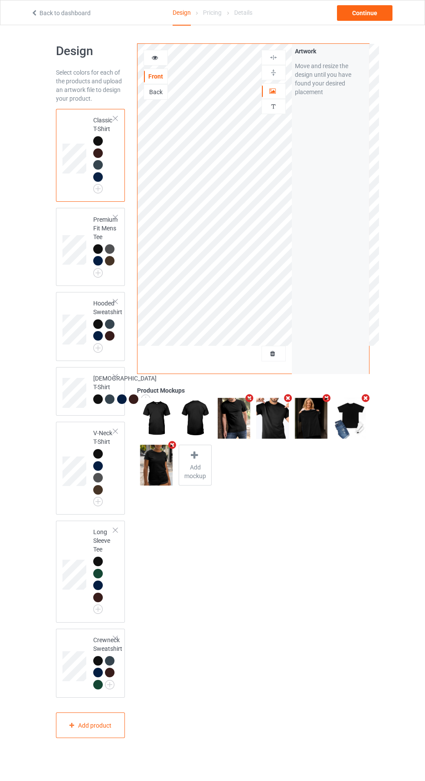
click at [277, 349] on div at bounding box center [273, 353] width 23 height 9
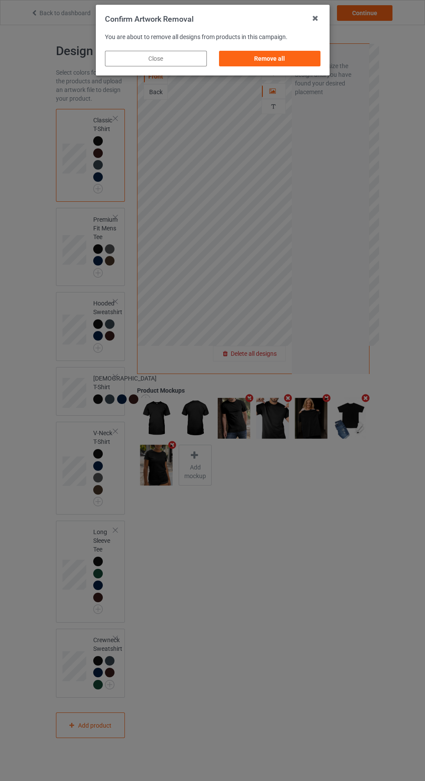
click at [283, 56] on div "Remove all" at bounding box center [270, 59] width 102 height 16
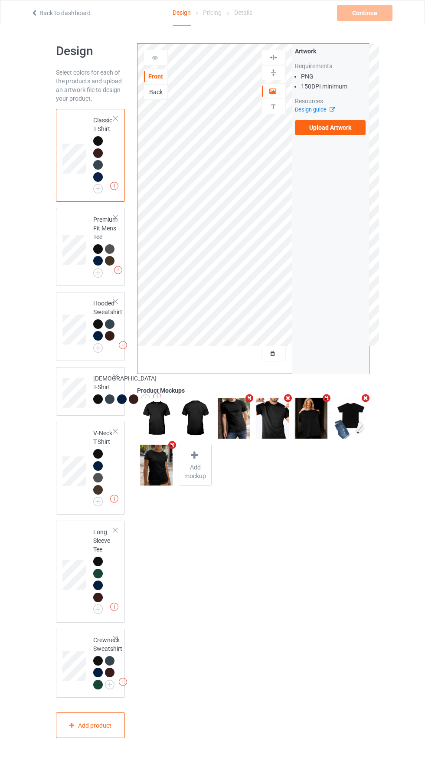
click at [341, 128] on label "Upload Artwork" at bounding box center [330, 127] width 71 height 15
click at [0, 0] on input "Upload Artwork" at bounding box center [0, 0] width 0 height 0
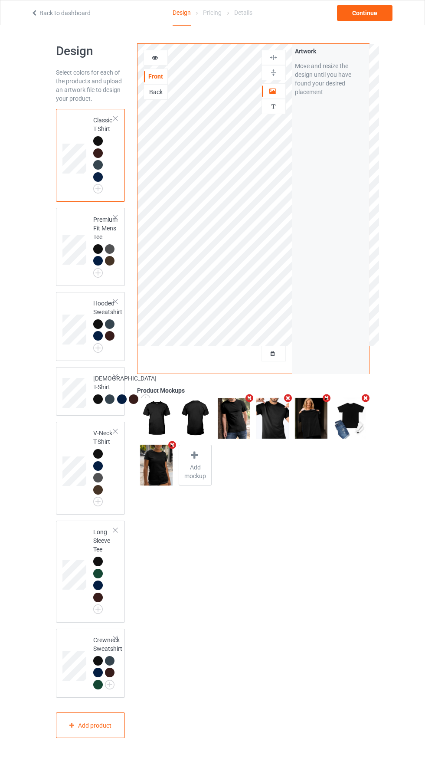
click at [0, 0] on img at bounding box center [0, 0] width 0 height 0
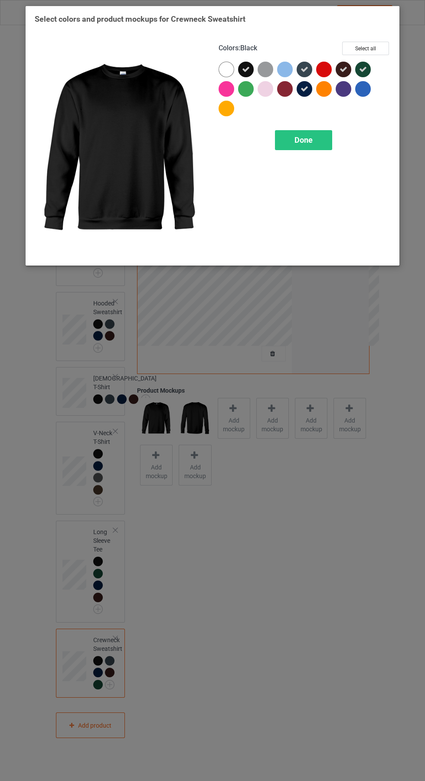
click at [315, 137] on div "Done" at bounding box center [303, 140] width 57 height 20
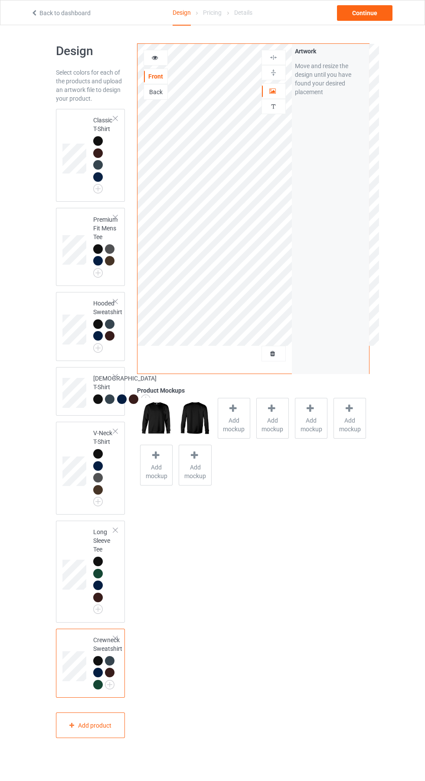
click at [0, 0] on img at bounding box center [0, 0] width 0 height 0
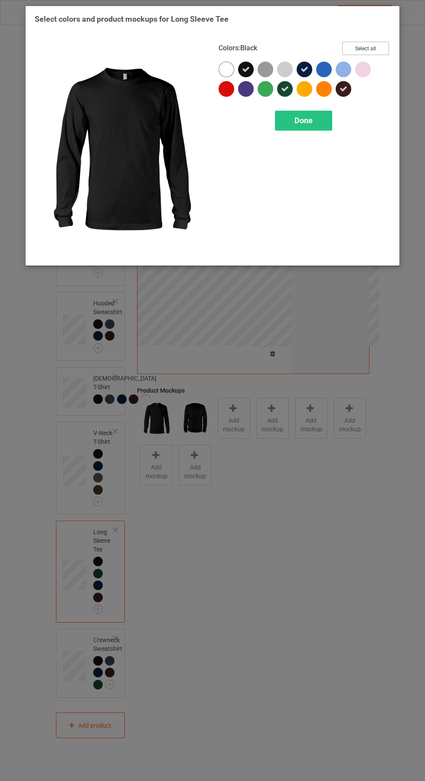
click at [375, 47] on button "Select all" at bounding box center [365, 48] width 47 height 13
click at [305, 128] on div "Done" at bounding box center [303, 121] width 57 height 20
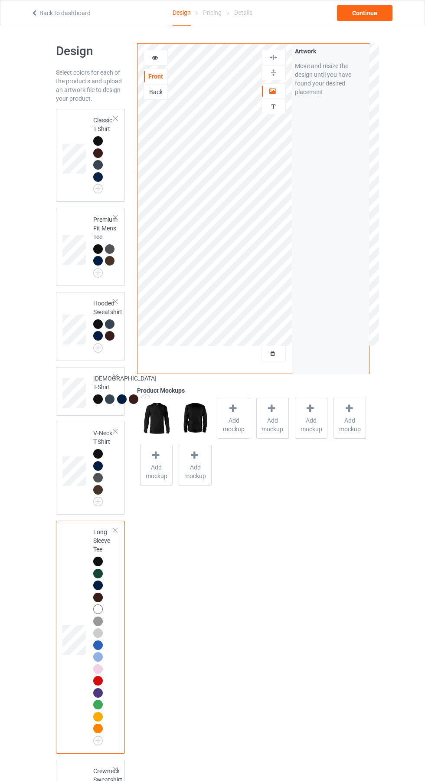
click at [0, 0] on img at bounding box center [0, 0] width 0 height 0
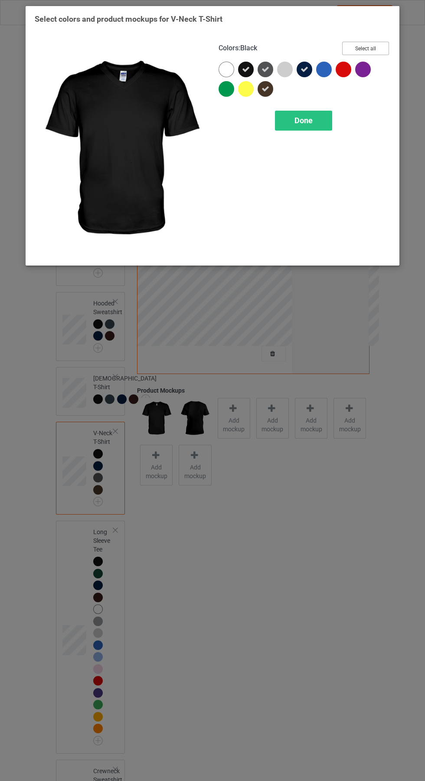
click at [370, 47] on button "Select all" at bounding box center [365, 48] width 47 height 13
click at [304, 120] on span "Done" at bounding box center [304, 120] width 18 height 9
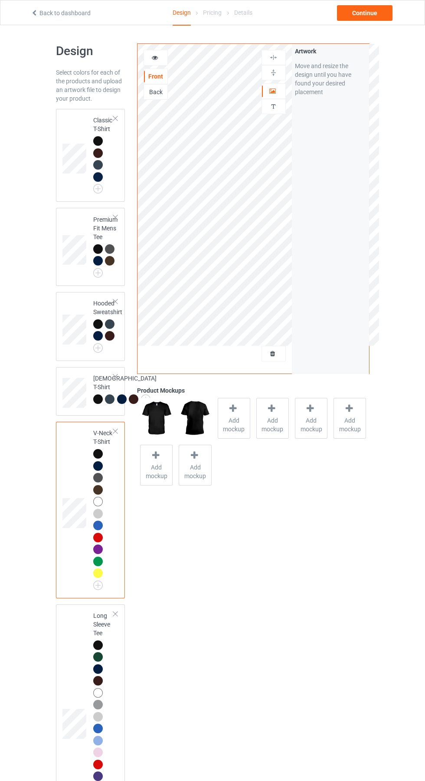
click at [0, 0] on img at bounding box center [0, 0] width 0 height 0
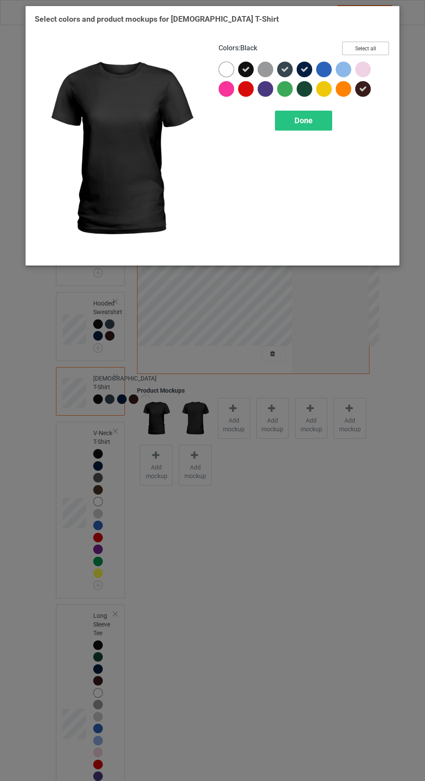
click at [367, 48] on button "Select all" at bounding box center [365, 48] width 47 height 13
click at [311, 130] on div "Done" at bounding box center [303, 121] width 57 height 20
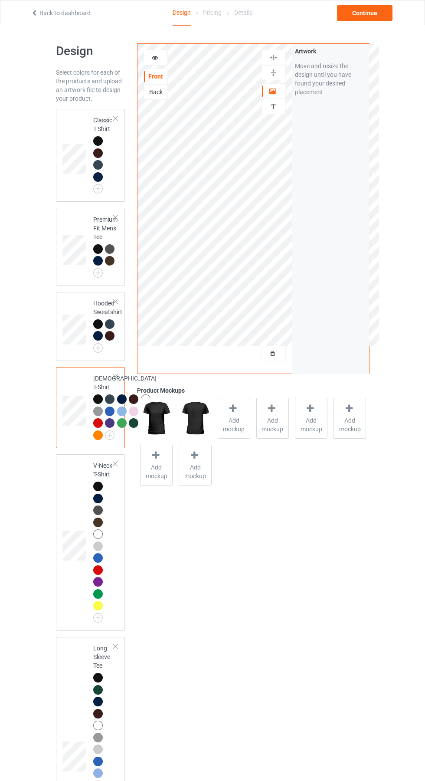
click at [0, 0] on img at bounding box center [0, 0] width 0 height 0
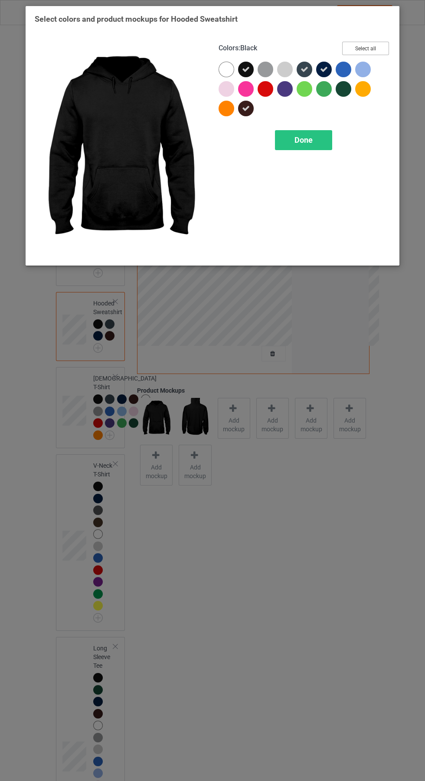
click at [367, 48] on button "Select all" at bounding box center [365, 48] width 47 height 13
click at [308, 149] on div "Done" at bounding box center [303, 140] width 57 height 20
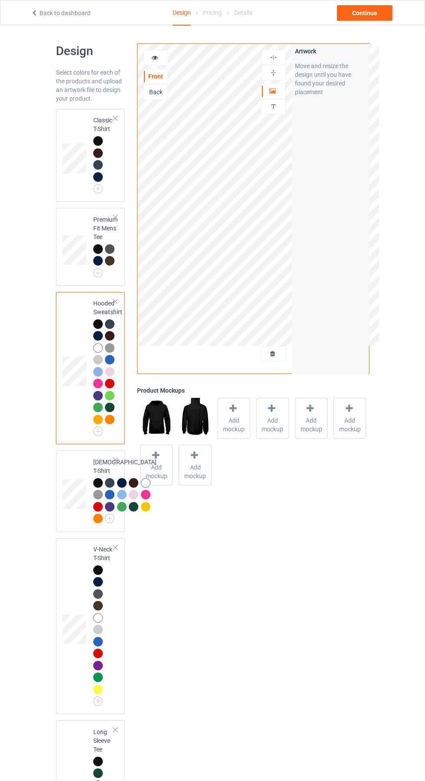
click at [0, 0] on img at bounding box center [0, 0] width 0 height 0
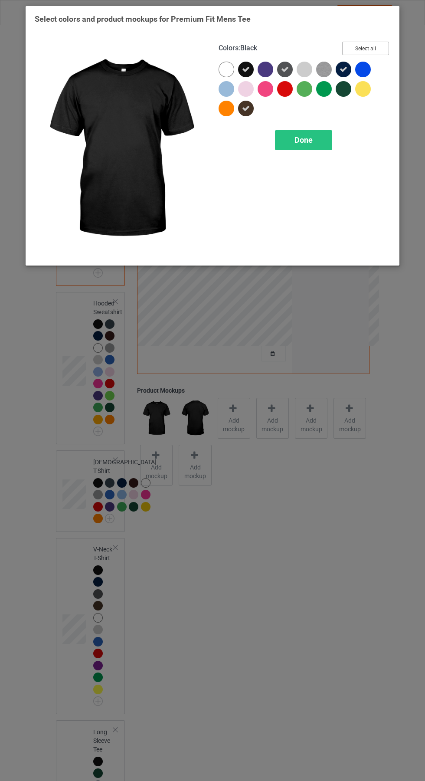
click at [379, 47] on button "Select all" at bounding box center [365, 48] width 47 height 13
click at [304, 140] on span "Done" at bounding box center [304, 139] width 18 height 9
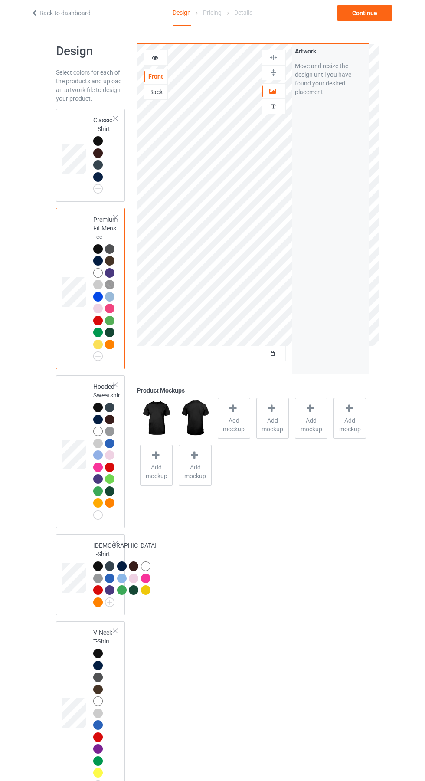
click at [0, 0] on img at bounding box center [0, 0] width 0 height 0
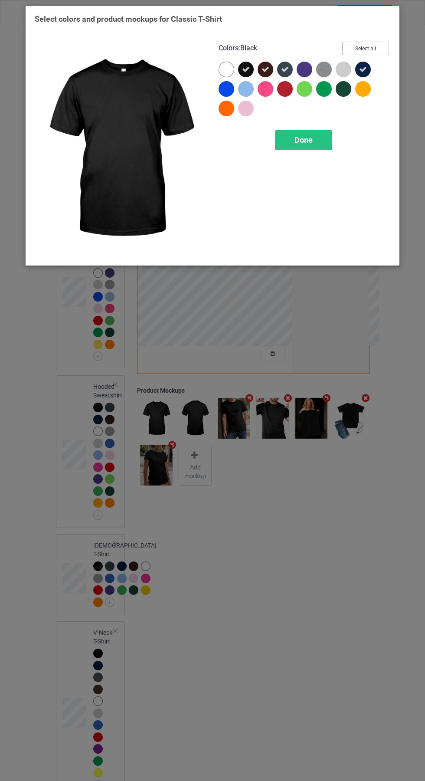
click at [376, 48] on button "Select all" at bounding box center [365, 48] width 47 height 13
click at [304, 140] on span "Done" at bounding box center [304, 139] width 18 height 9
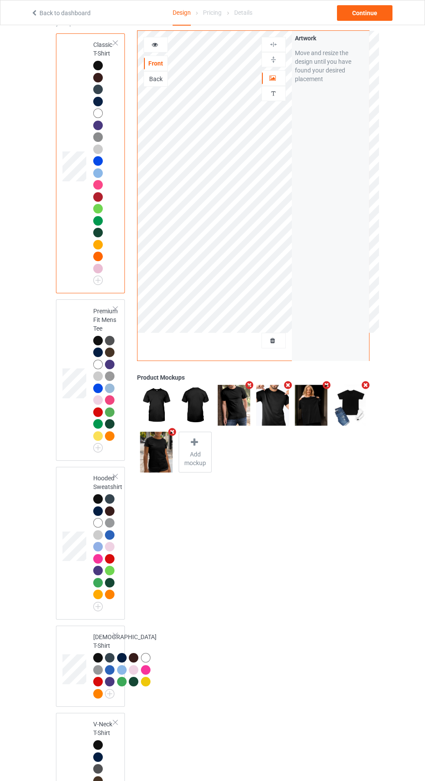
scroll to position [78, 0]
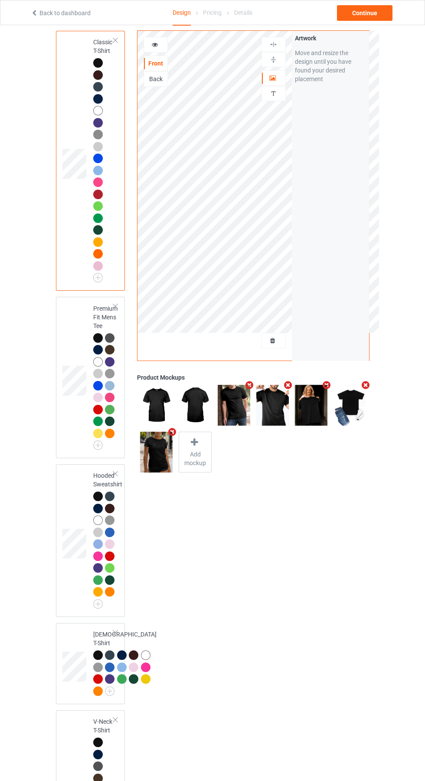
click at [0, 0] on img at bounding box center [0, 0] width 0 height 0
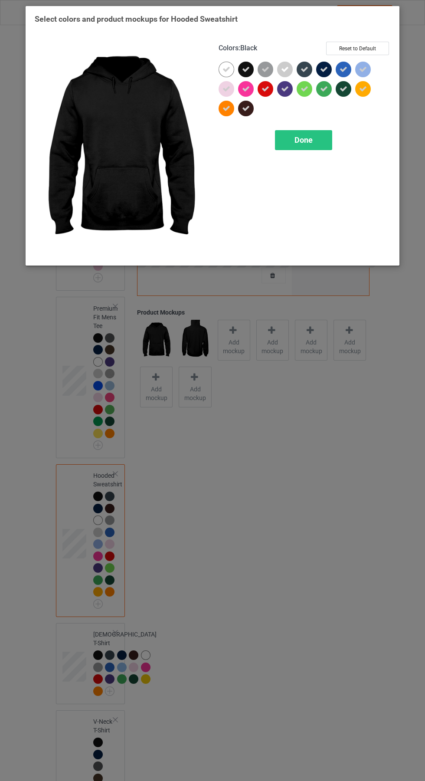
click at [310, 145] on div "Done" at bounding box center [303, 140] width 57 height 20
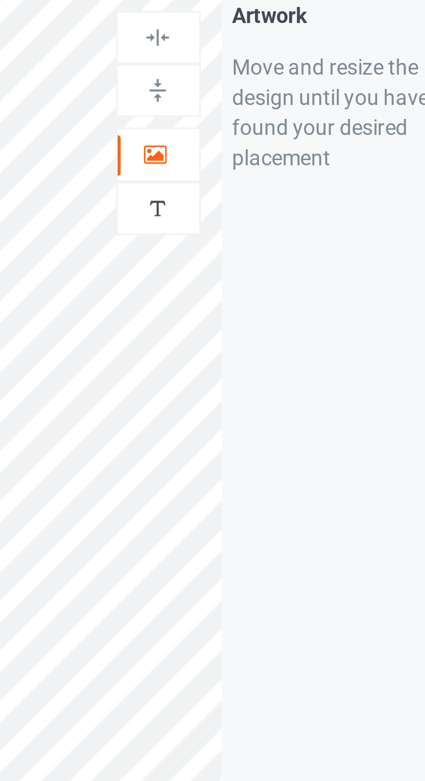
scroll to position [85, 0]
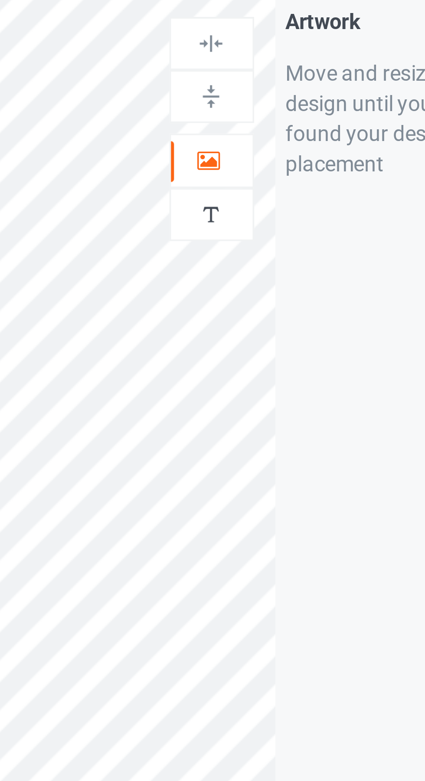
click at [278, 75] on div at bounding box center [273, 78] width 23 height 9
click at [272, 75] on icon at bounding box center [272, 77] width 7 height 6
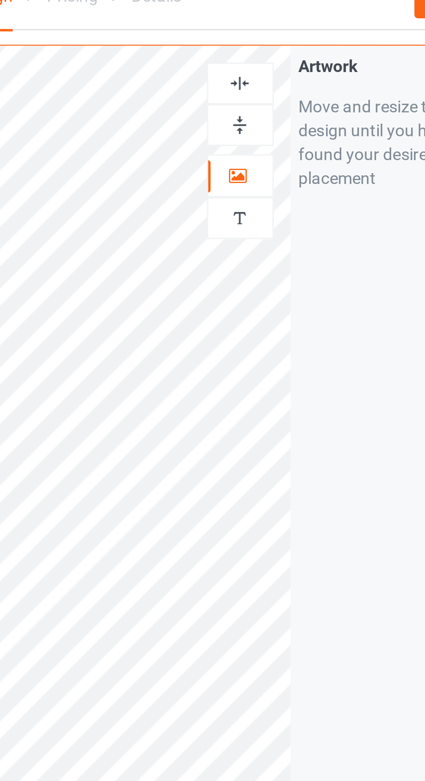
click at [278, 43] on img at bounding box center [273, 44] width 8 height 8
click at [276, 45] on img at bounding box center [273, 44] width 8 height 8
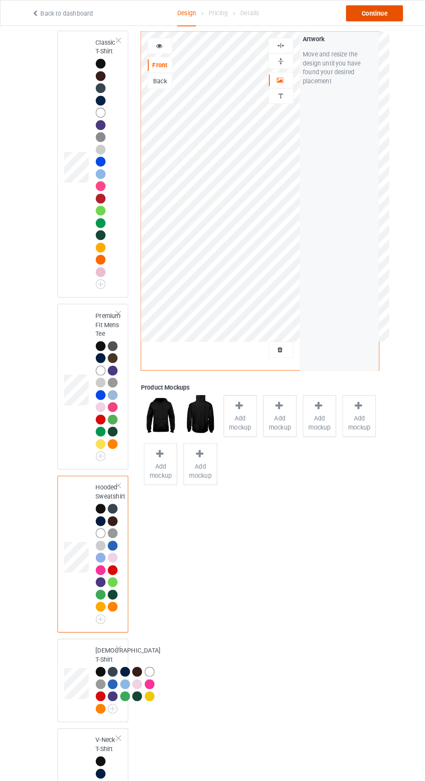
click at [377, 16] on div "Continue" at bounding box center [365, 13] width 56 height 16
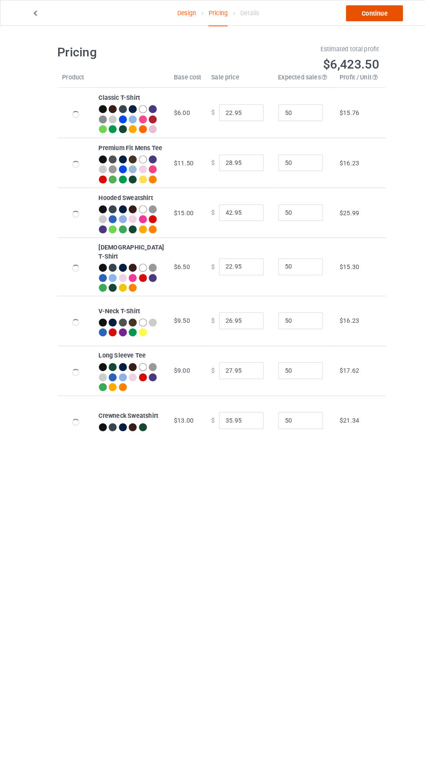
click at [373, 13] on link "Continue" at bounding box center [365, 13] width 56 height 16
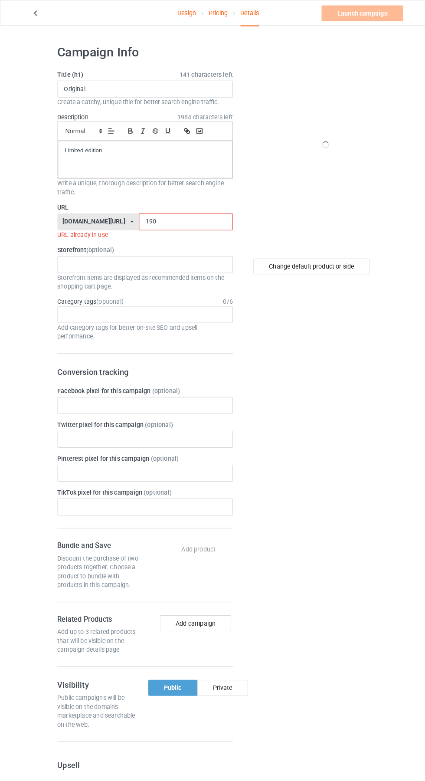
click at [157, 215] on input "190" at bounding box center [181, 216] width 92 height 16
click at [167, 213] on input "190" at bounding box center [181, 216] width 92 height 16
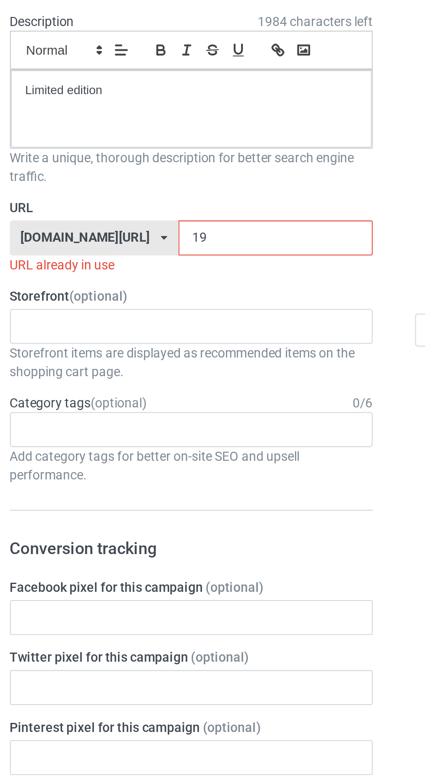
type input "193"
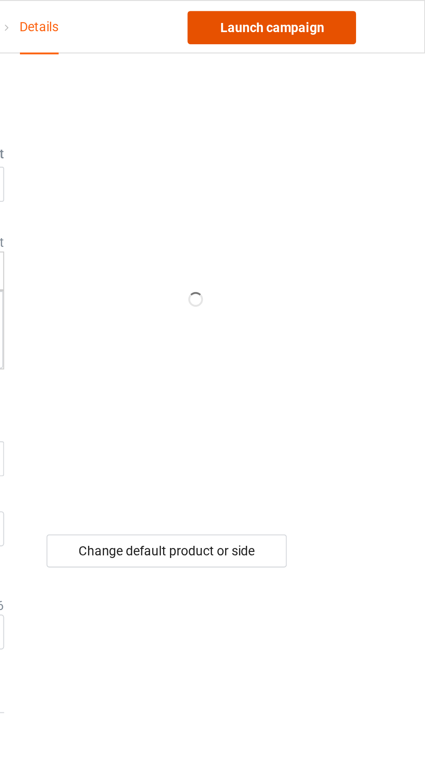
click at [366, 12] on link "Launch campaign" at bounding box center [352, 13] width 79 height 16
